Goal: Information Seeking & Learning: Learn about a topic

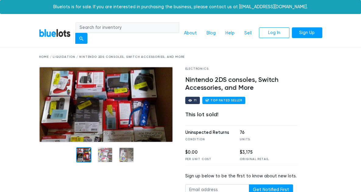
click at [106, 27] on input "search" at bounding box center [128, 27] width 104 height 11
type input "3ds"
click at [75, 33] on button "submit" at bounding box center [81, 38] width 12 height 11
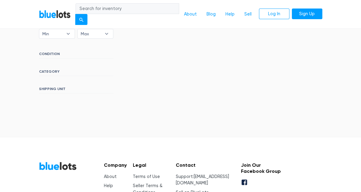
scroll to position [167, 0]
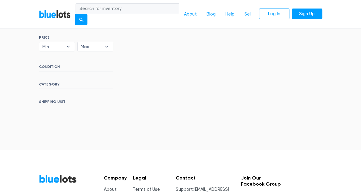
click at [119, 13] on input "search" at bounding box center [128, 8] width 104 height 11
type input "3ds"
click at [176, 8] on input "3ds" at bounding box center [128, 8] width 104 height 11
click at [83, 18] on div "submit" at bounding box center [81, 20] width 4 height 4
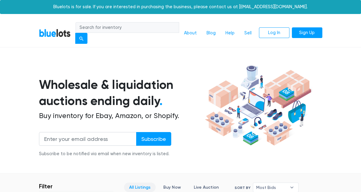
click at [138, 30] on input "search" at bounding box center [128, 27] width 104 height 11
type input "nintendo"
click at [75, 33] on button "submit" at bounding box center [81, 38] width 12 height 11
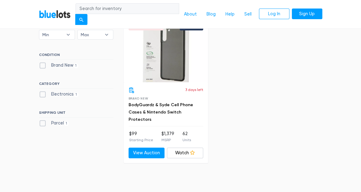
scroll to position [283, 0]
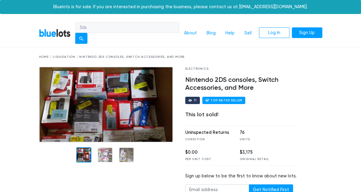
scroll to position [98, 0]
